Goal: Navigation & Orientation: Find specific page/section

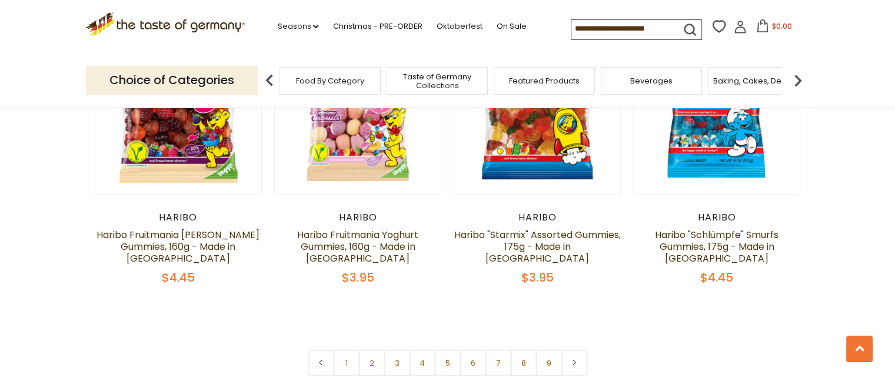
scroll to position [2848, 0]
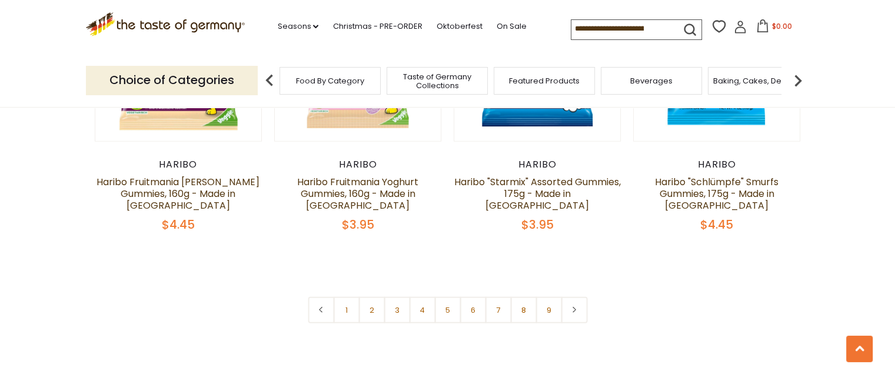
drag, startPoint x: 904, startPoint y: 44, endPoint x: 895, endPoint y: 388, distance: 344.5
click at [573, 307] on icon at bounding box center [574, 310] width 7 height 6
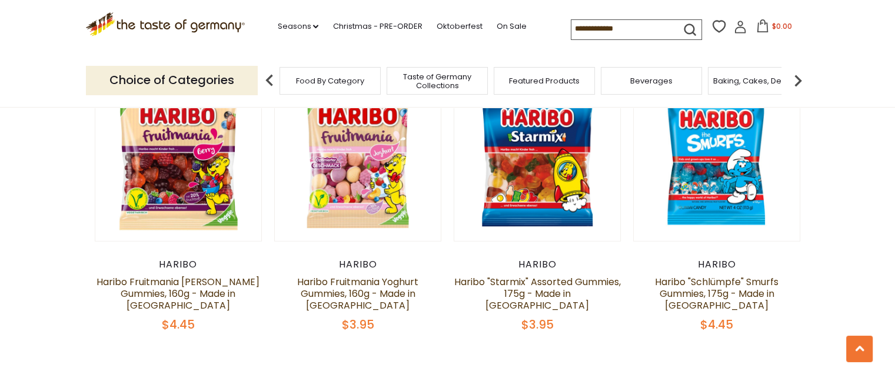
scroll to position [2860, 0]
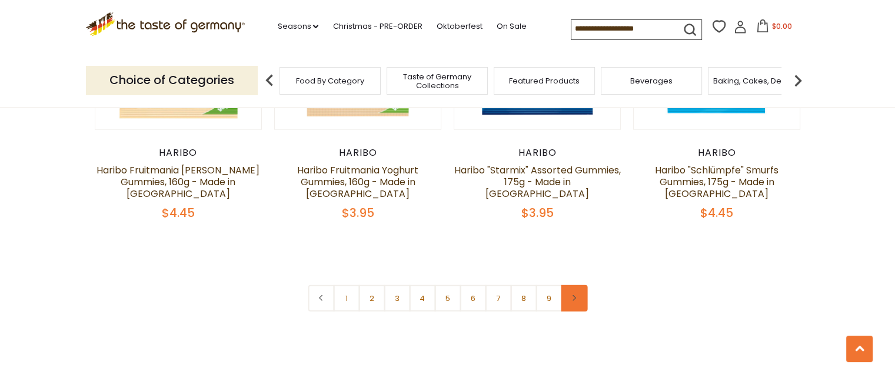
click at [576, 285] on link at bounding box center [574, 298] width 26 height 26
click at [368, 285] on link "2" at bounding box center [371, 298] width 26 height 26
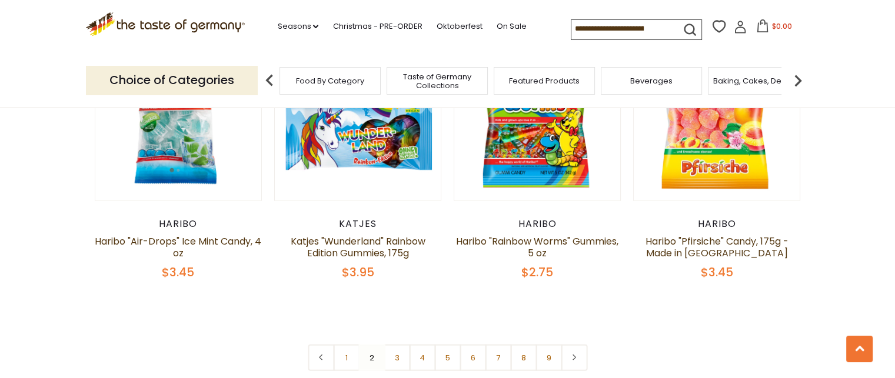
scroll to position [2776, 0]
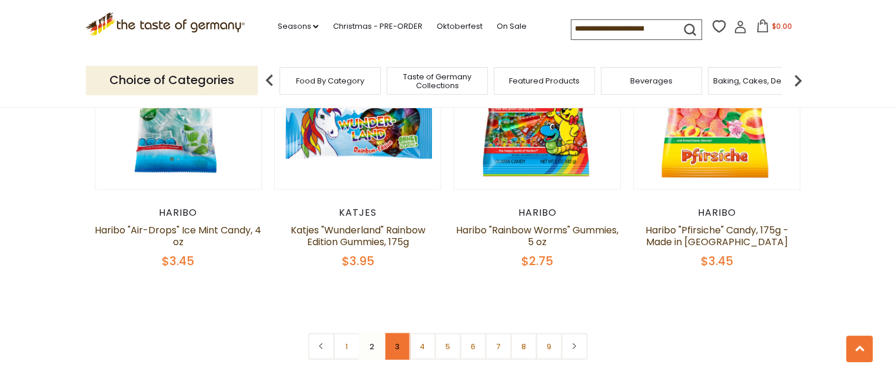
click at [396, 334] on link "3" at bounding box center [397, 347] width 26 height 26
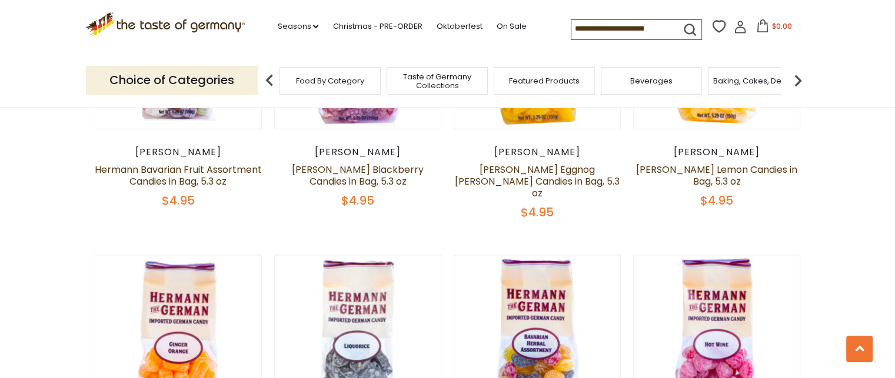
scroll to position [2808, 0]
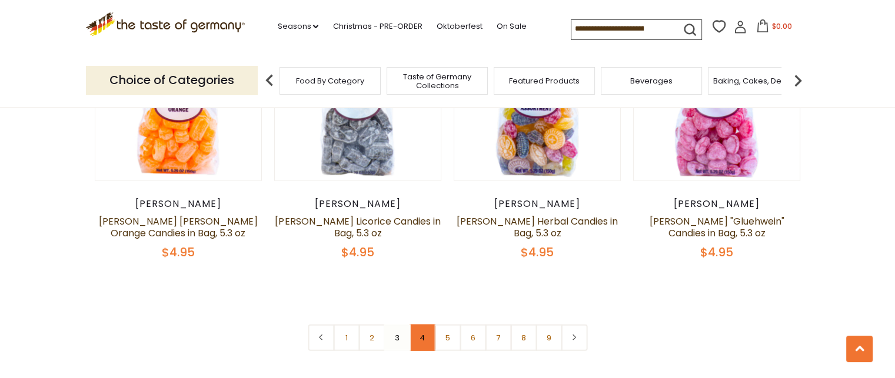
click at [420, 325] on link "4" at bounding box center [422, 338] width 26 height 26
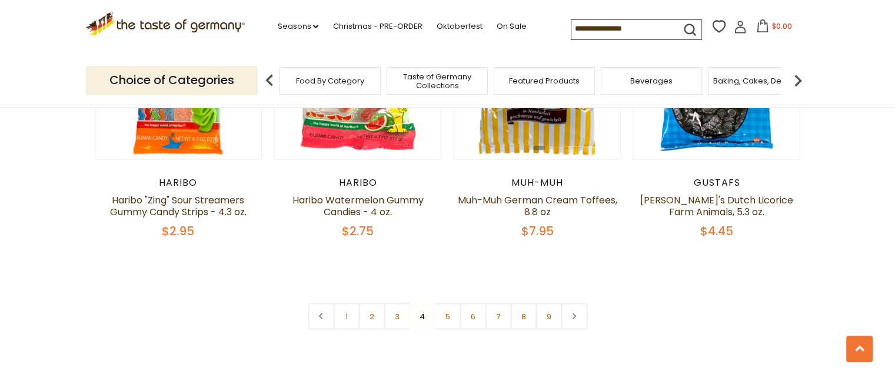
scroll to position [2916, 0]
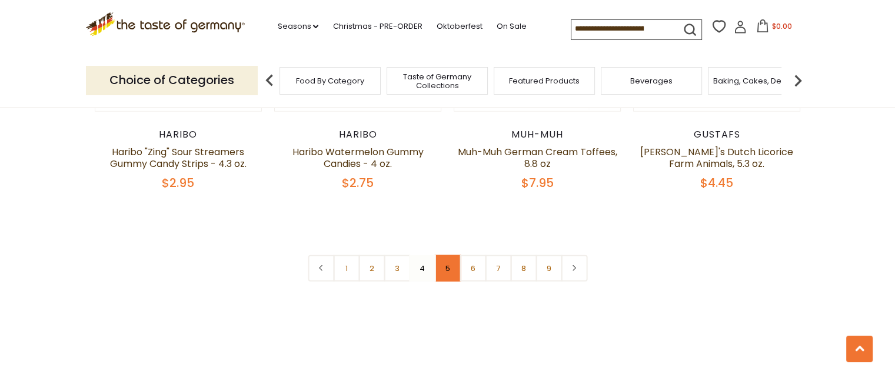
click at [439, 255] on link "5" at bounding box center [447, 268] width 26 height 26
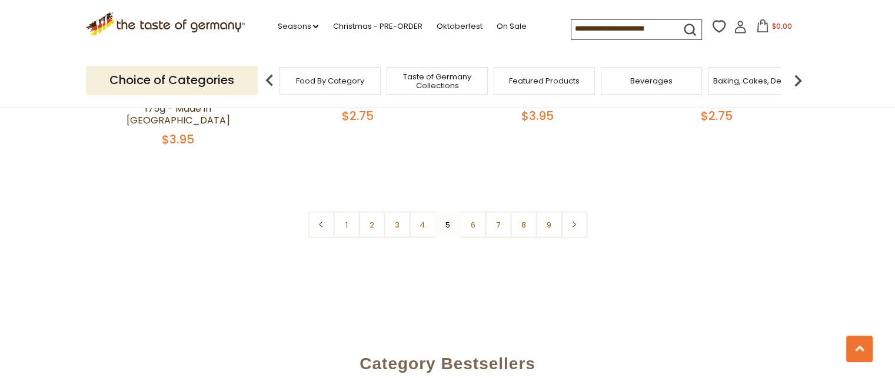
scroll to position [2895, 0]
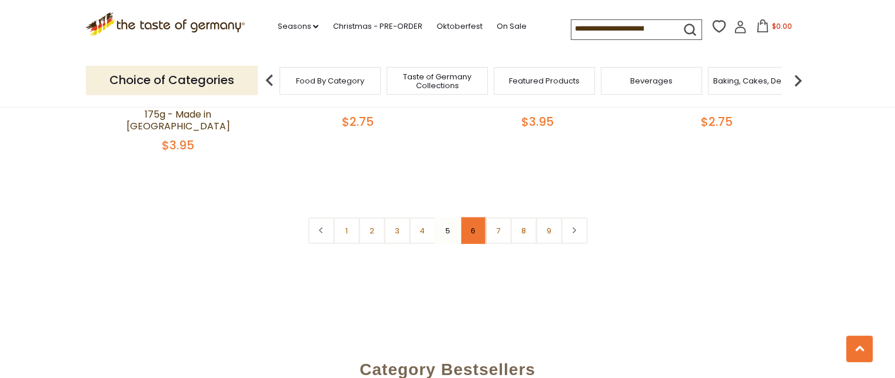
click at [467, 218] on link "6" at bounding box center [473, 231] width 26 height 26
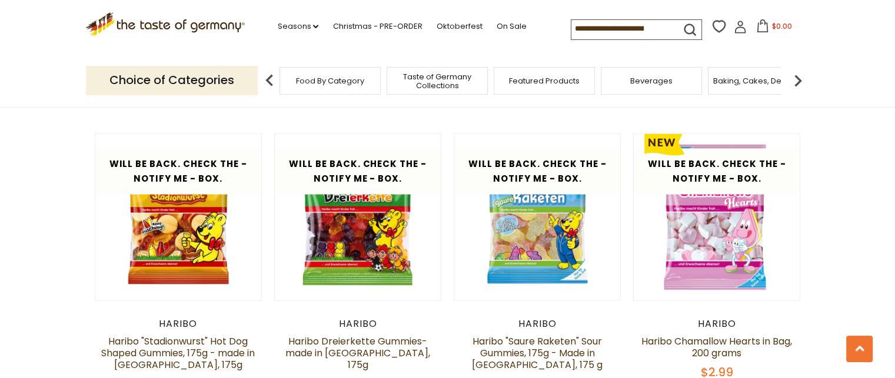
scroll to position [2907, 0]
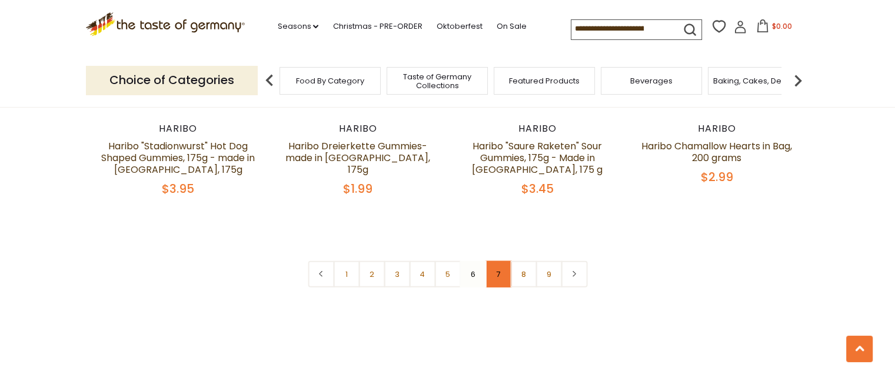
click at [502, 261] on link "7" at bounding box center [498, 274] width 26 height 26
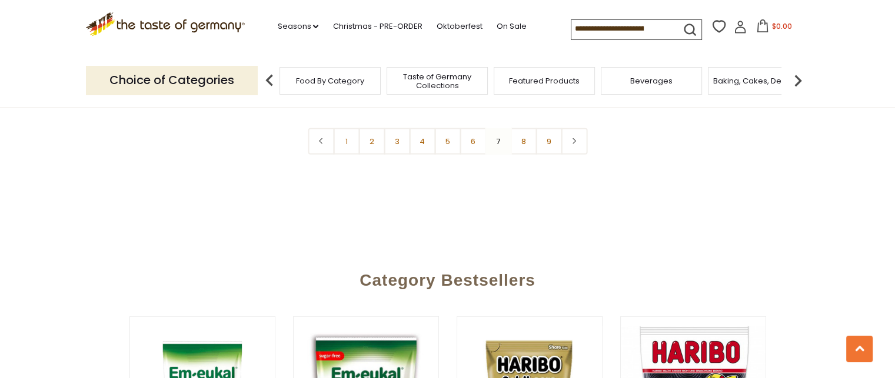
scroll to position [2946, 0]
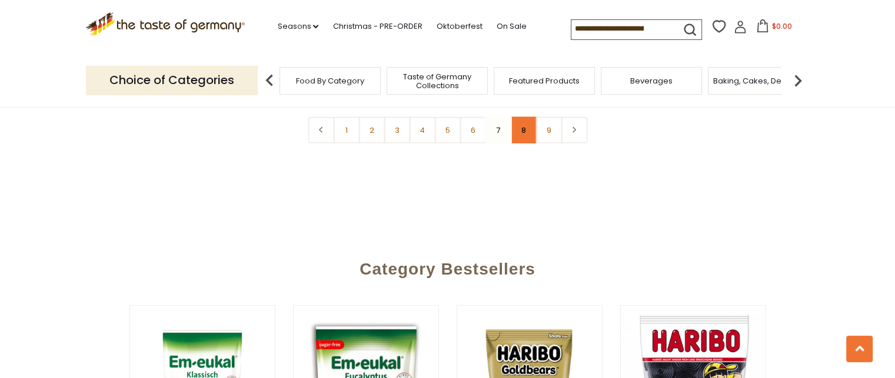
click at [526, 122] on link "8" at bounding box center [523, 130] width 26 height 26
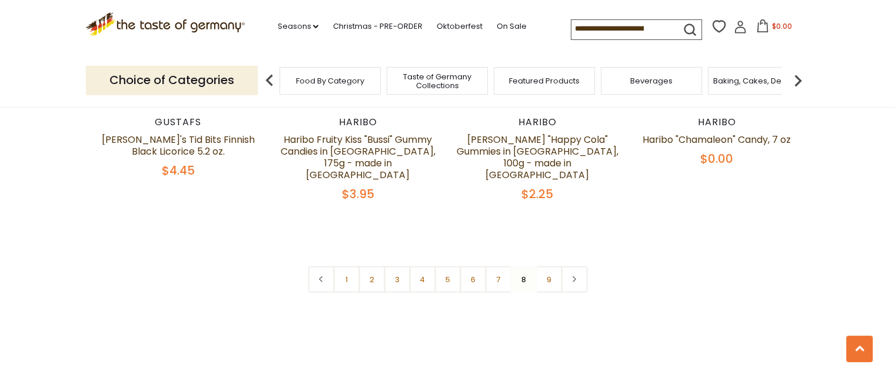
scroll to position [2884, 0]
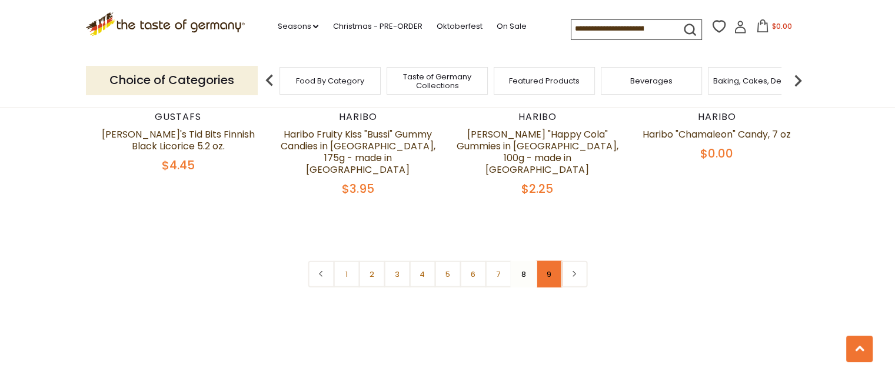
click at [550, 261] on link "9" at bounding box center [549, 274] width 26 height 26
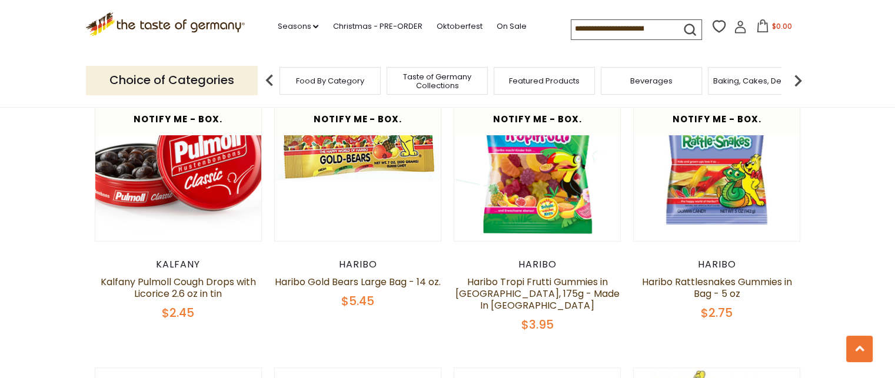
scroll to position [0, 0]
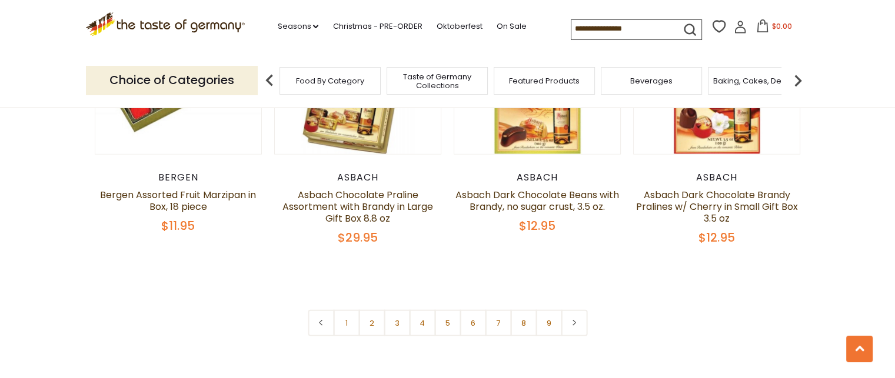
scroll to position [2910, 0]
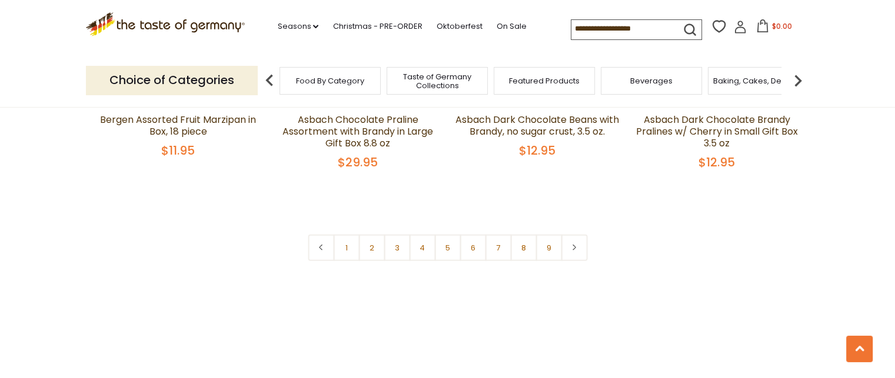
drag, startPoint x: 904, startPoint y: 46, endPoint x: 890, endPoint y: 207, distance: 161.3
click at [370, 236] on link "2" at bounding box center [371, 248] width 26 height 26
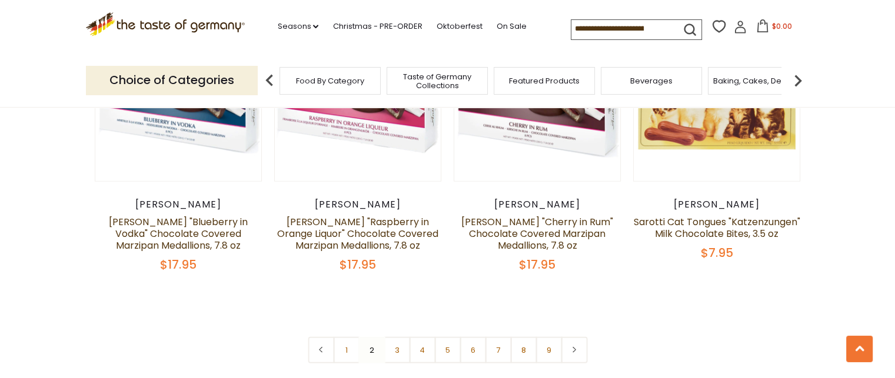
scroll to position [2953, 0]
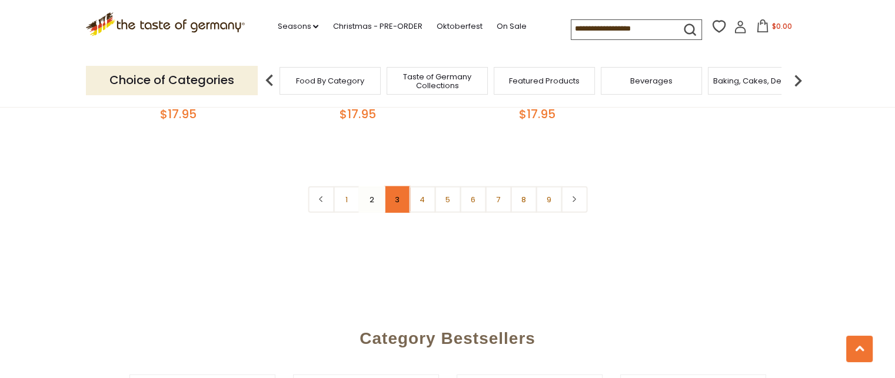
click at [392, 187] on link "3" at bounding box center [397, 200] width 26 height 26
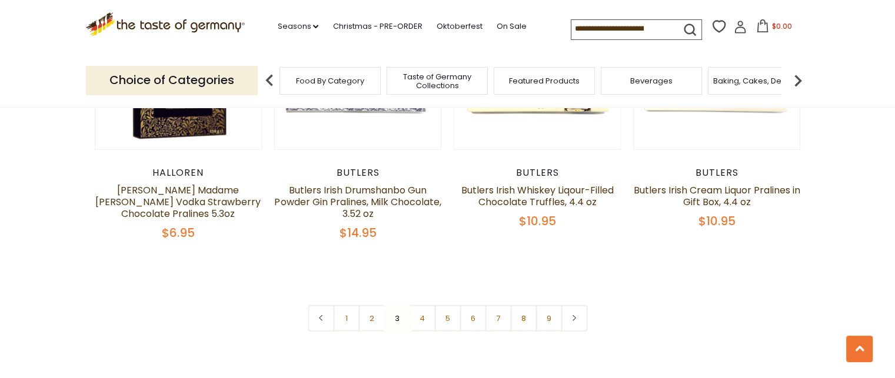
scroll to position [2861, 0]
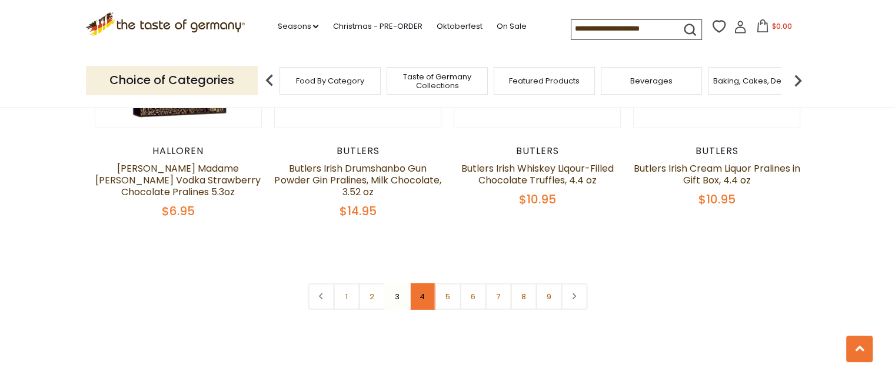
click at [417, 285] on link "4" at bounding box center [422, 297] width 26 height 26
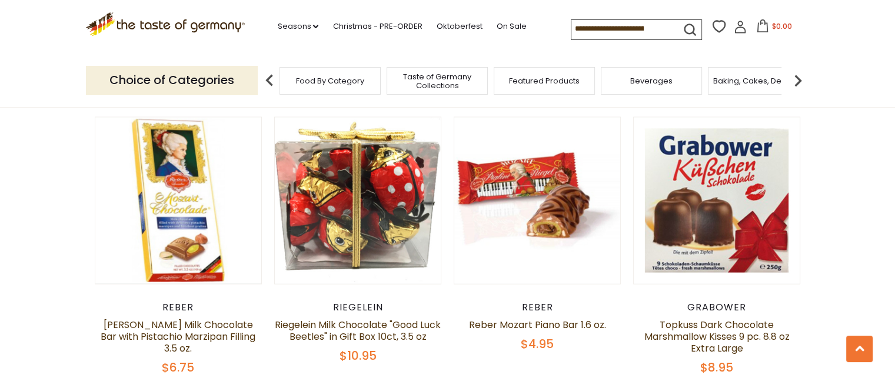
scroll to position [2370, 0]
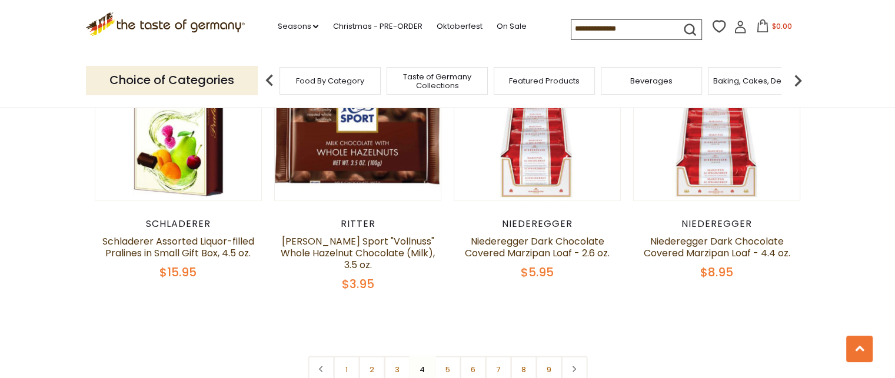
scroll to position [2748, 0]
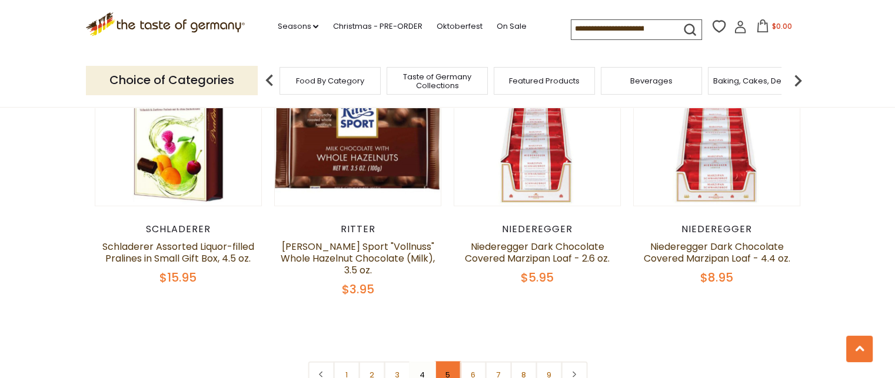
click at [447, 362] on link "5" at bounding box center [447, 375] width 26 height 26
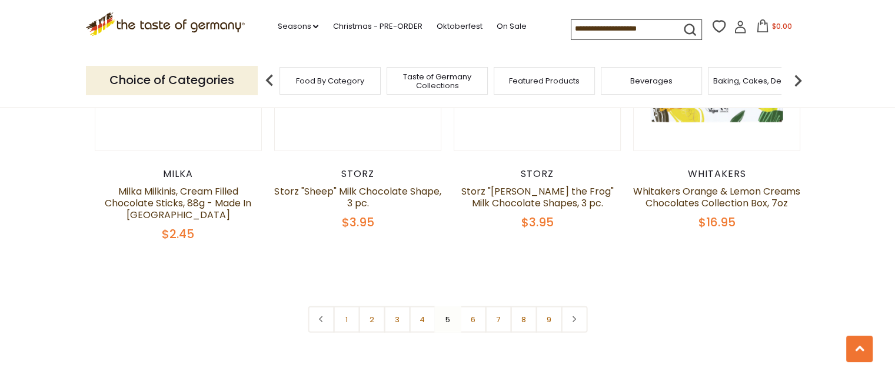
scroll to position [2874, 0]
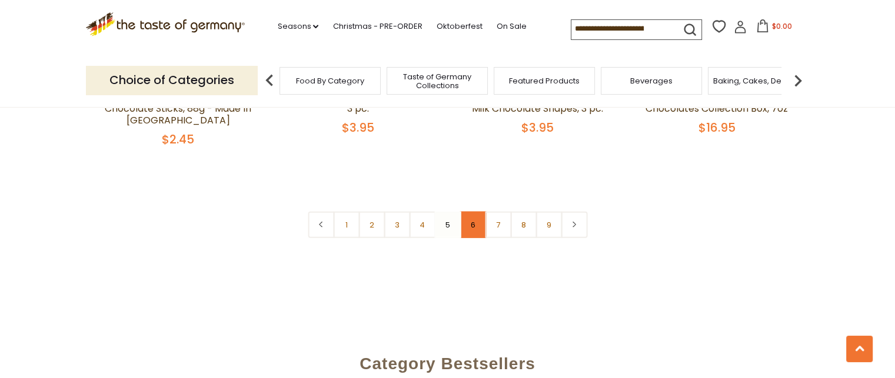
click at [474, 212] on link "6" at bounding box center [473, 225] width 26 height 26
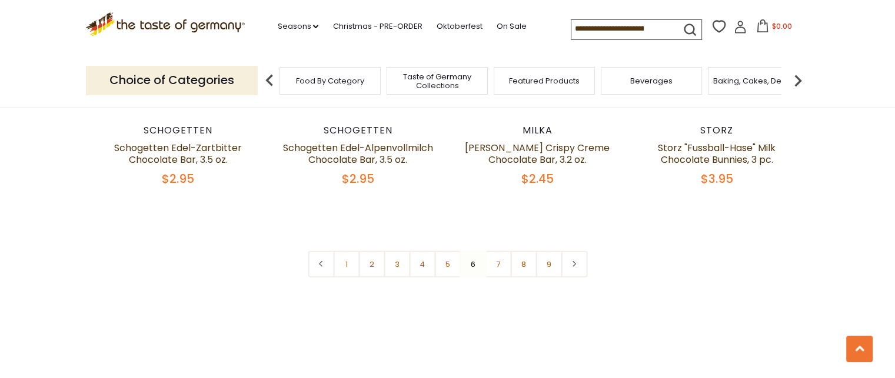
scroll to position [2889, 0]
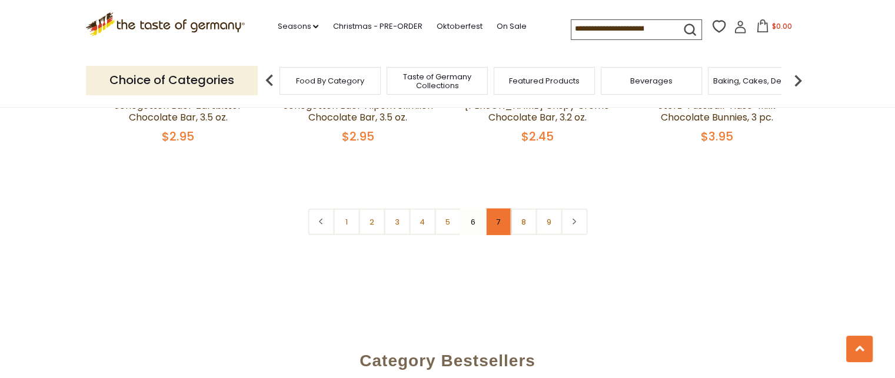
click at [497, 209] on link "7" at bounding box center [498, 222] width 26 height 26
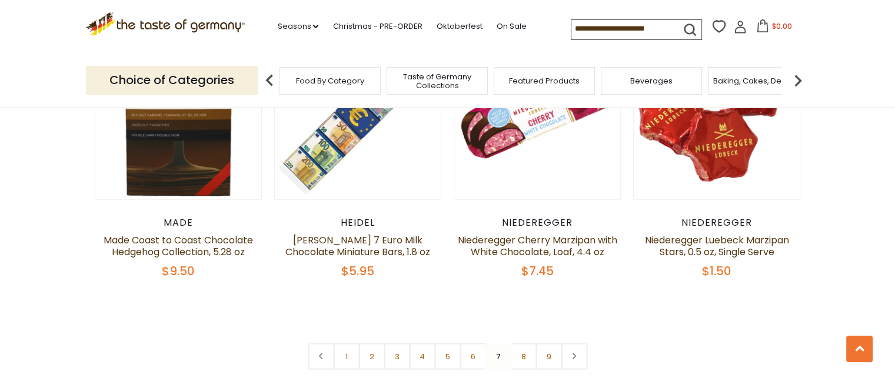
scroll to position [2787, 0]
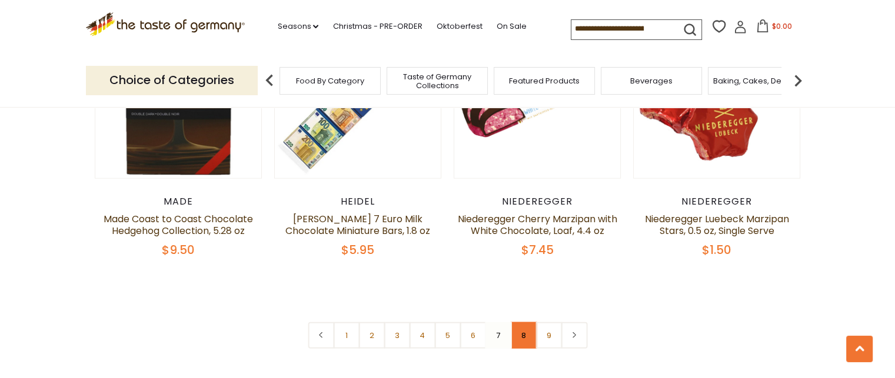
click at [517, 323] on link "8" at bounding box center [523, 336] width 26 height 26
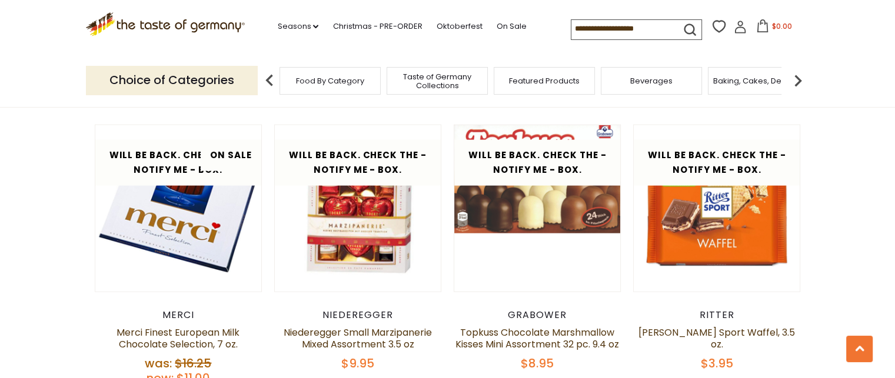
scroll to position [2677, 0]
